Goal: Communication & Community: Answer question/provide support

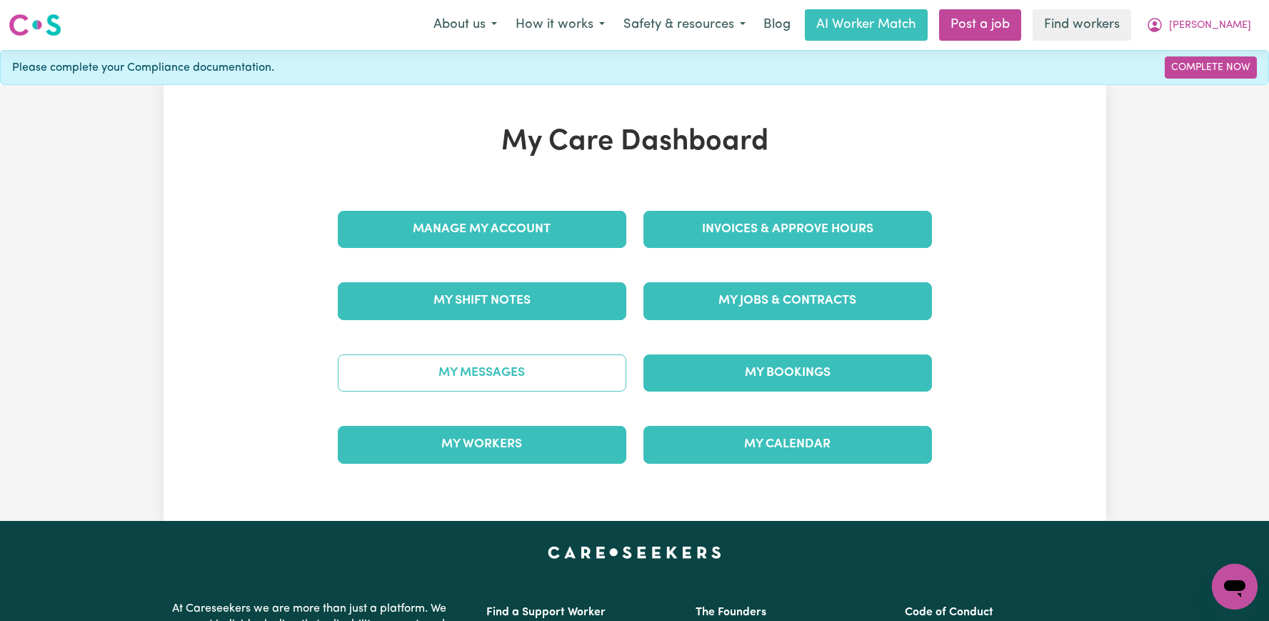
click at [474, 379] on link "My Messages" at bounding box center [482, 372] width 289 height 37
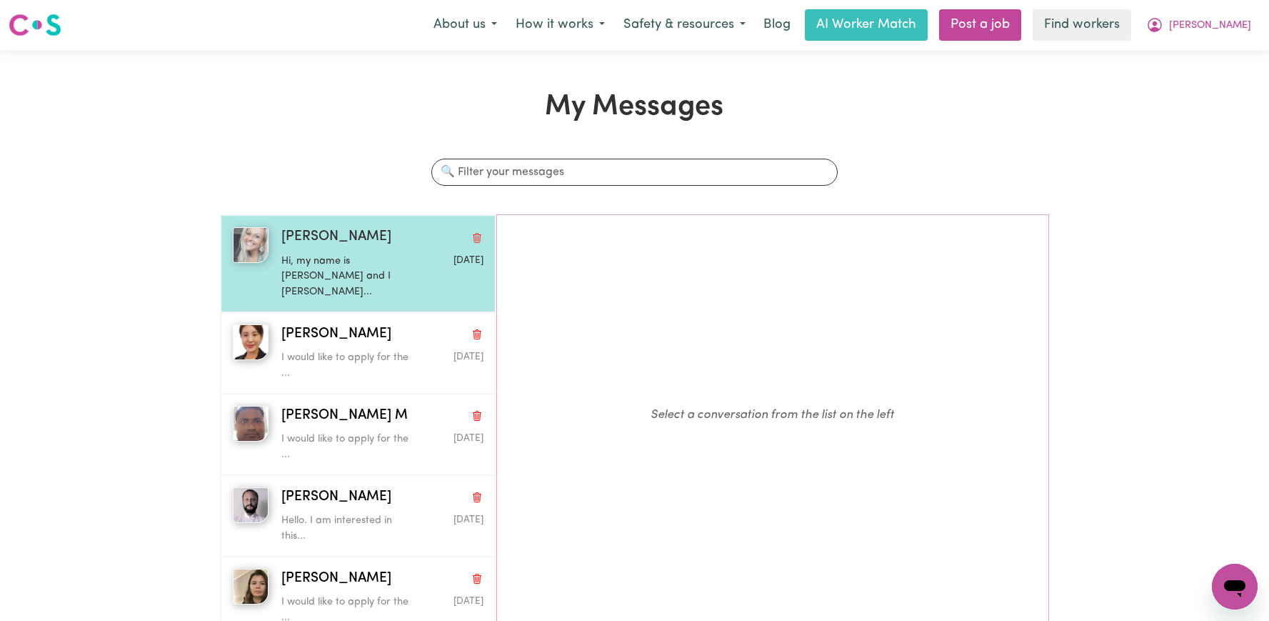
click at [351, 267] on p "Hi, my name is [PERSON_NAME] and I [PERSON_NAME]..." at bounding box center [348, 277] width 135 height 46
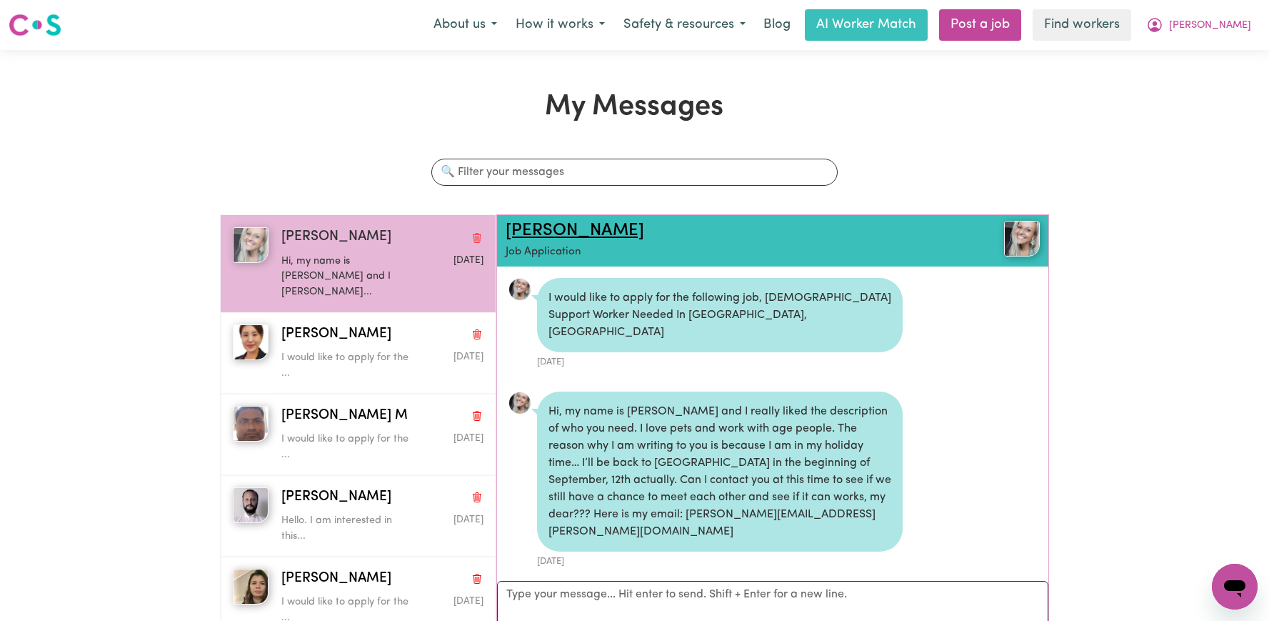
scroll to position [9, 0]
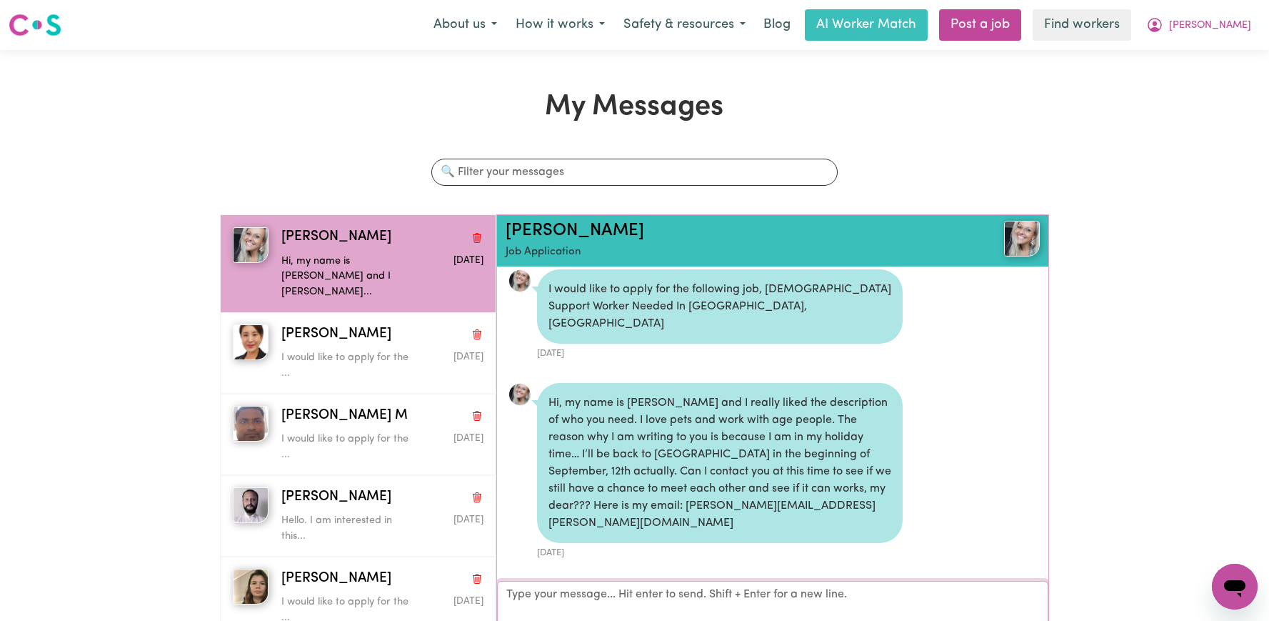
click at [644, 597] on textarea "Your reply" at bounding box center [772, 603] width 551 height 44
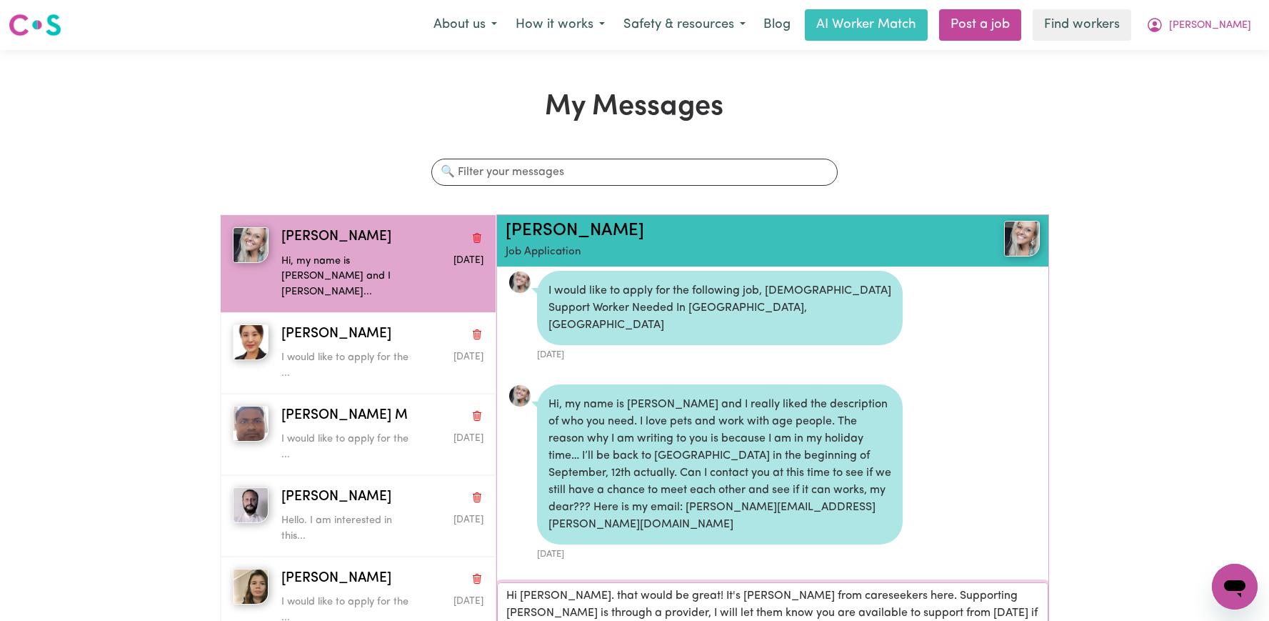
type textarea "Hi Julia. that would be great! It's Annie from careseekers here. Supporting Gil…"
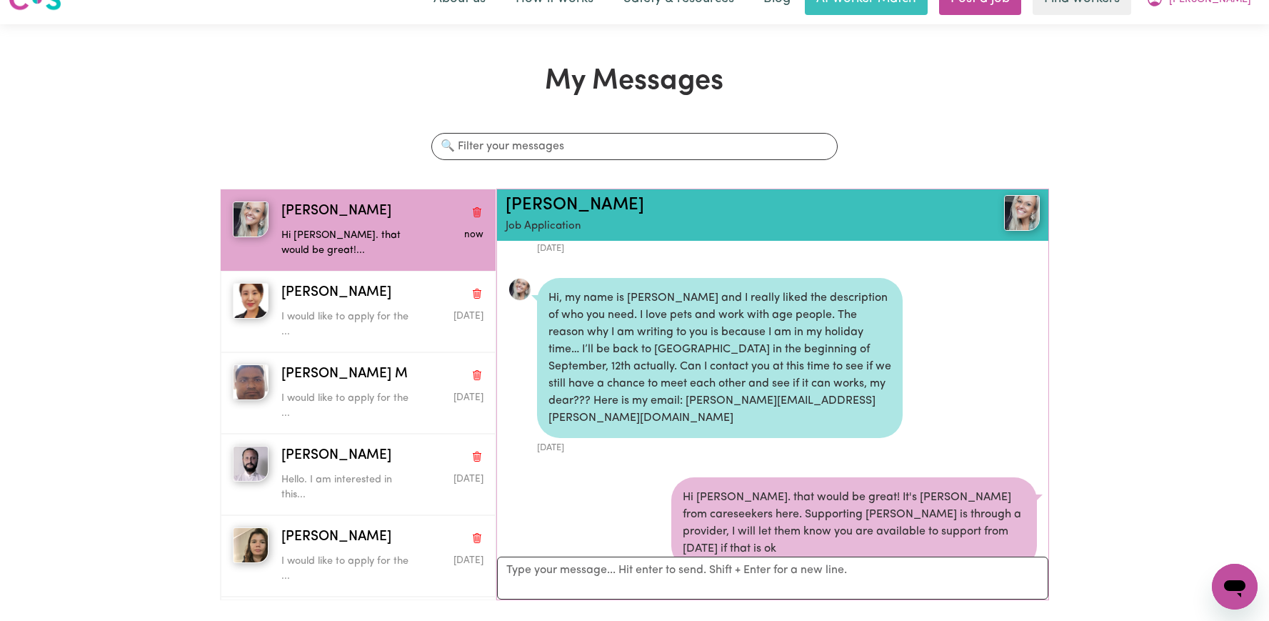
scroll to position [30, 0]
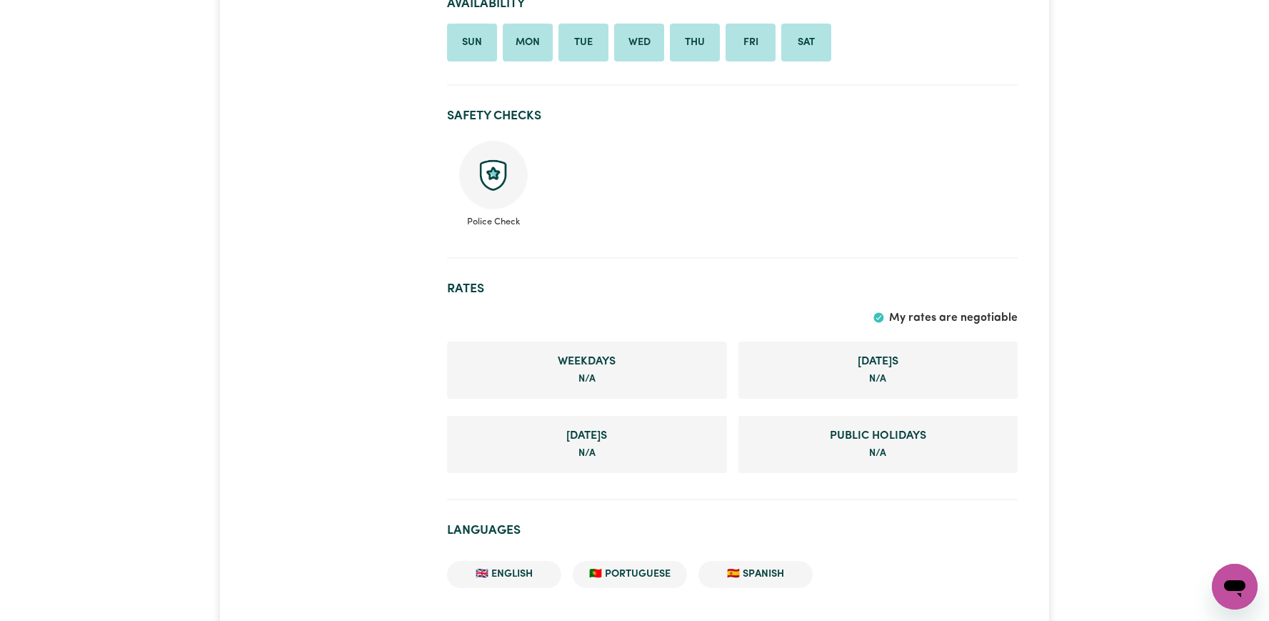
scroll to position [1056, 0]
